Goal: Check status: Check status

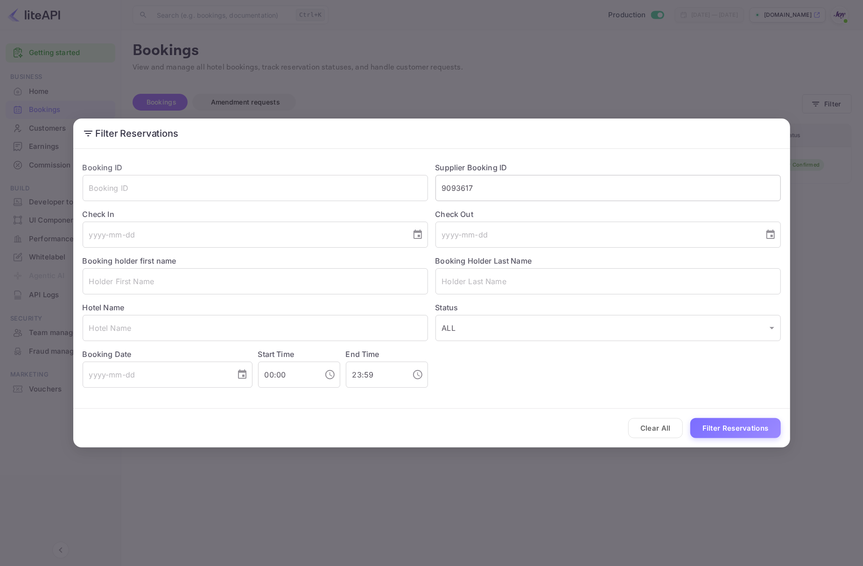
click at [567, 193] on input "9093617" at bounding box center [608, 188] width 345 height 26
paste input "108470"
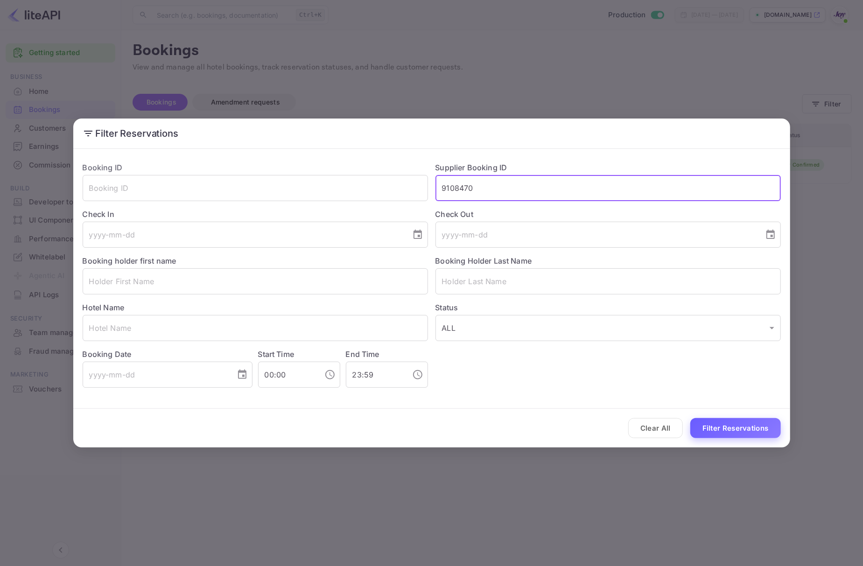
type input "9108470"
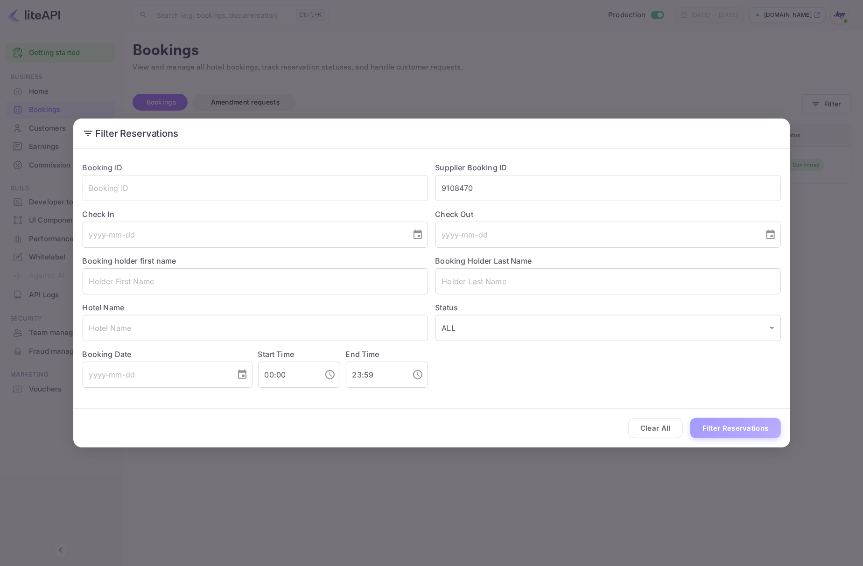
click at [723, 424] on button "Filter Reservations" at bounding box center [735, 428] width 91 height 20
click at [721, 426] on button "Filter Reservations" at bounding box center [735, 428] width 91 height 20
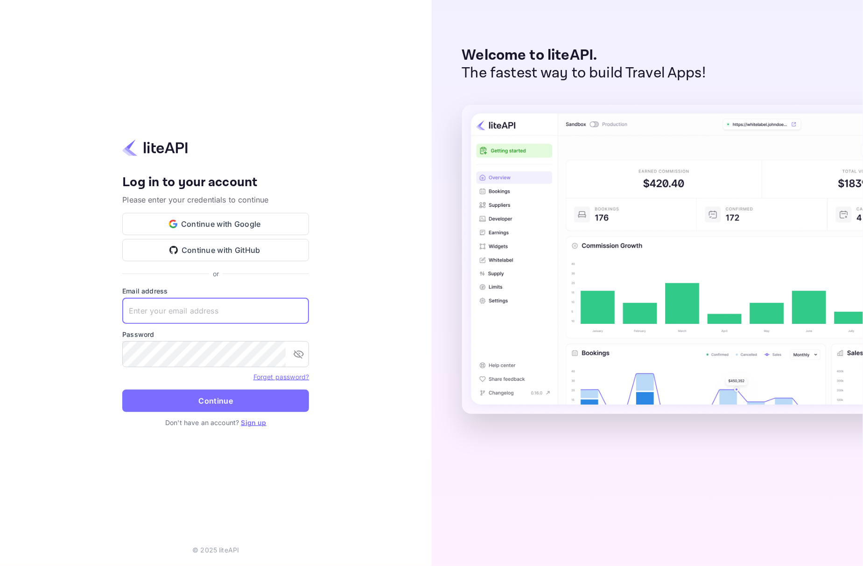
click at [155, 303] on input "text" at bounding box center [215, 311] width 187 height 26
paste input "services@withjoy.com"
type input "services@withjoy.com"
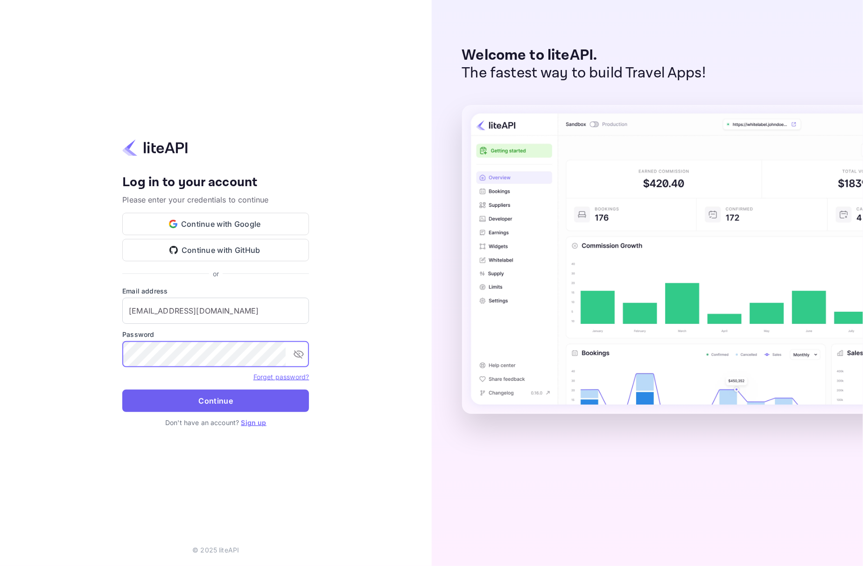
click at [209, 396] on button "Continue" at bounding box center [215, 401] width 187 height 22
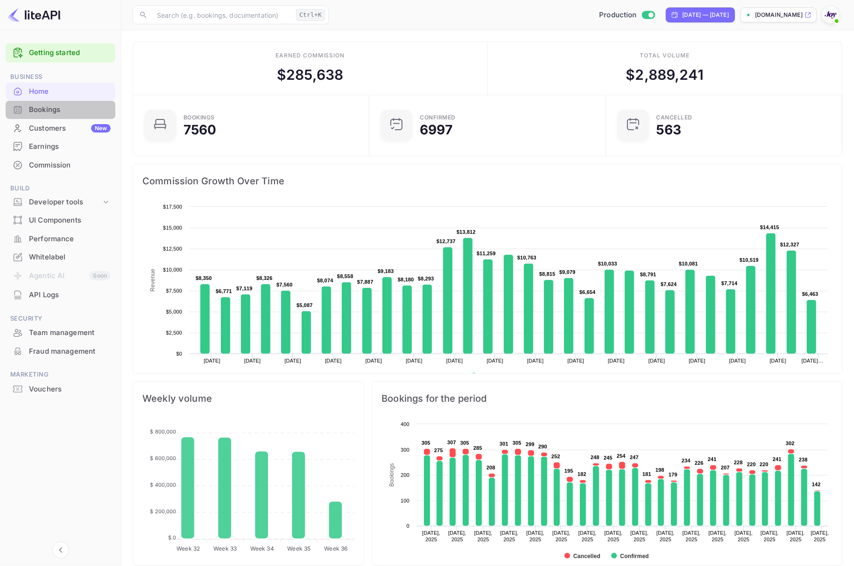
click at [64, 113] on div "Bookings" at bounding box center [70, 110] width 82 height 11
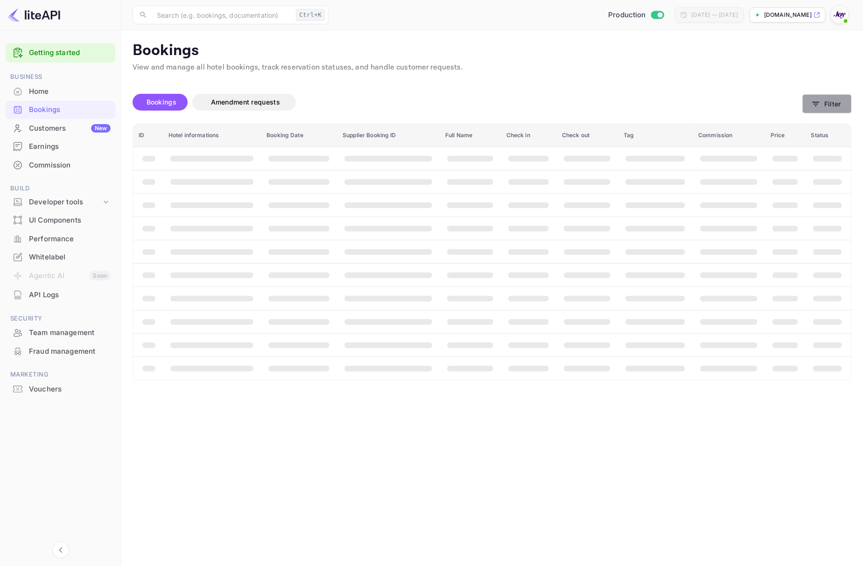
click at [833, 101] on button "Filter" at bounding box center [826, 103] width 49 height 19
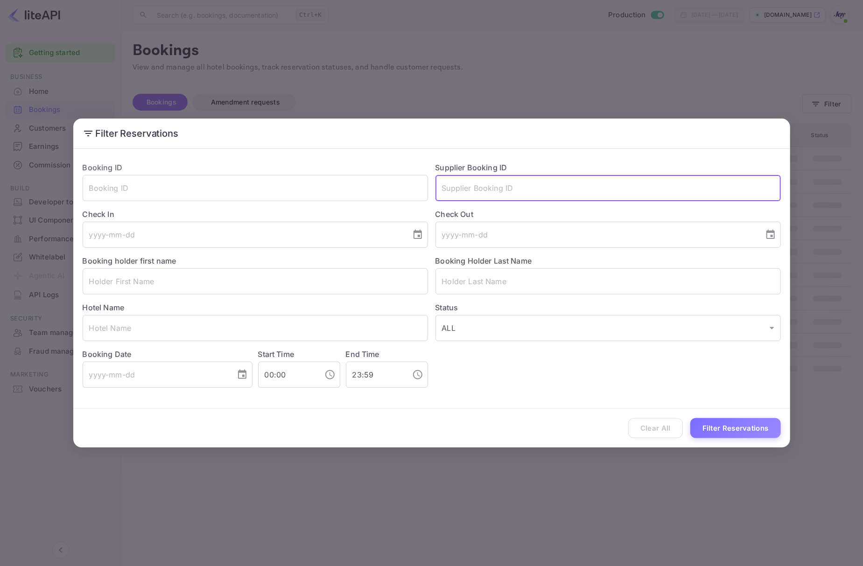
click at [511, 190] on input "text" at bounding box center [608, 188] width 345 height 26
paste input "9108470"
type input "9108470"
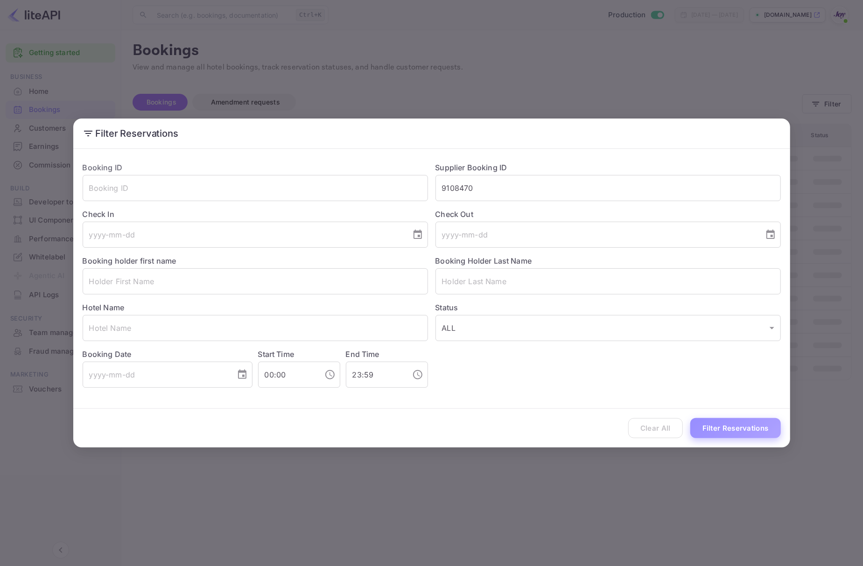
click at [721, 422] on button "Filter Reservations" at bounding box center [735, 428] width 91 height 20
